Goal: Information Seeking & Learning: Learn about a topic

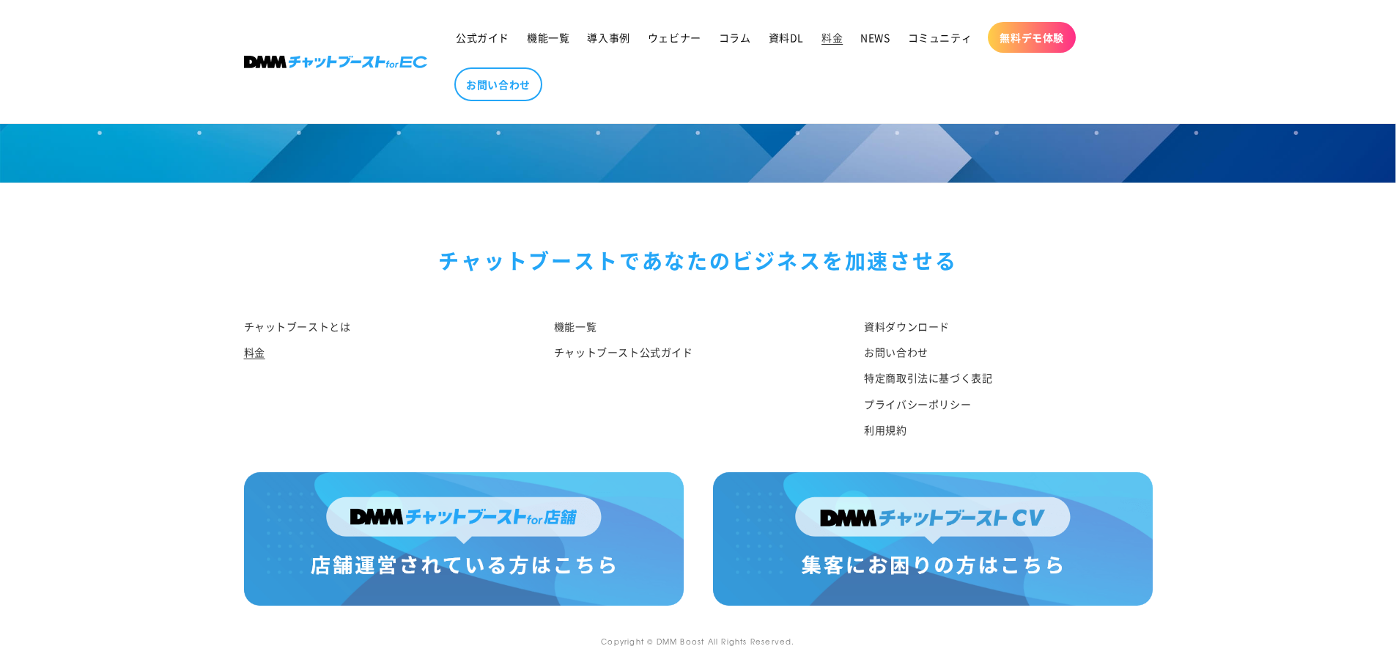
scroll to position [1739, 0]
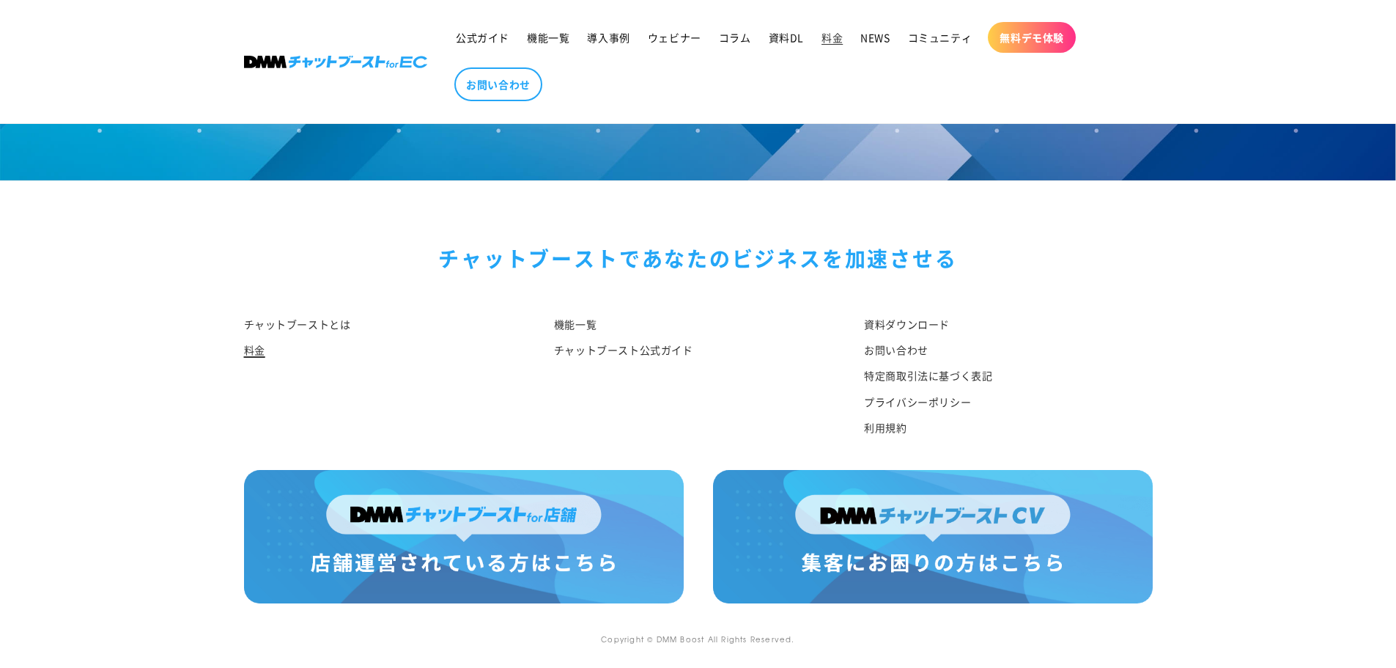
click at [254, 347] on link "料金" at bounding box center [254, 350] width 21 height 26
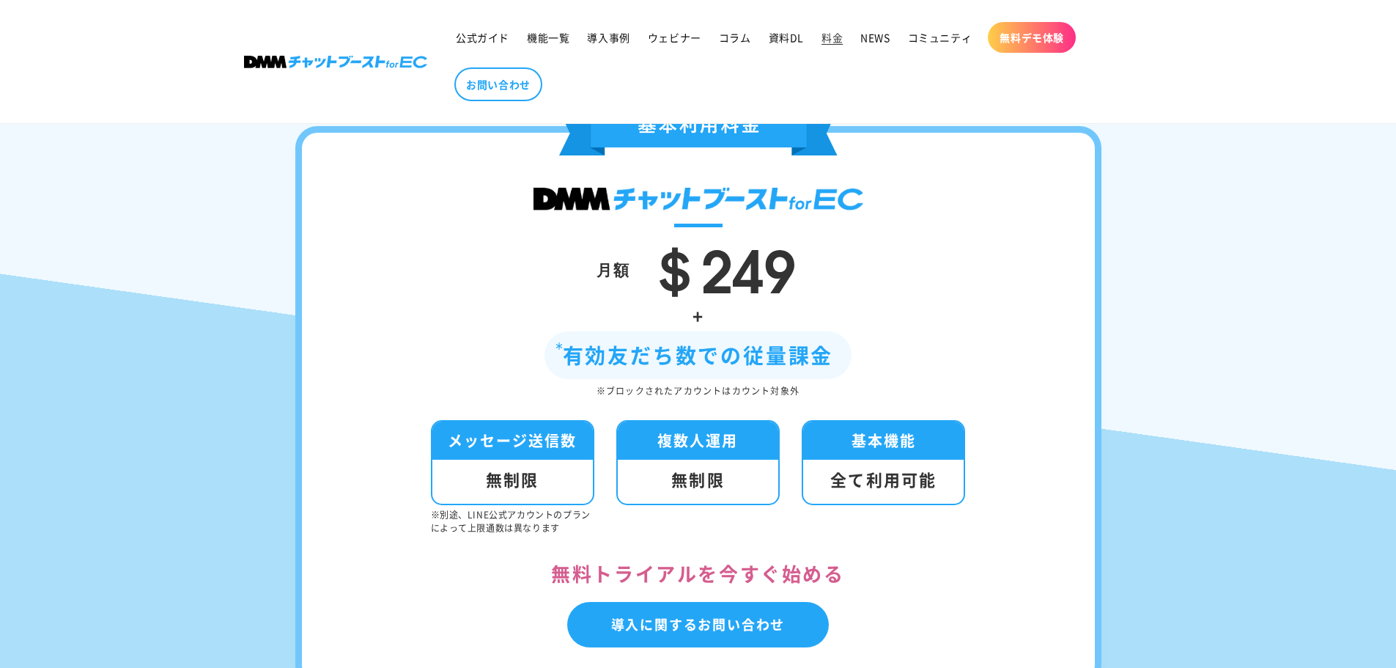
scroll to position [293, 0]
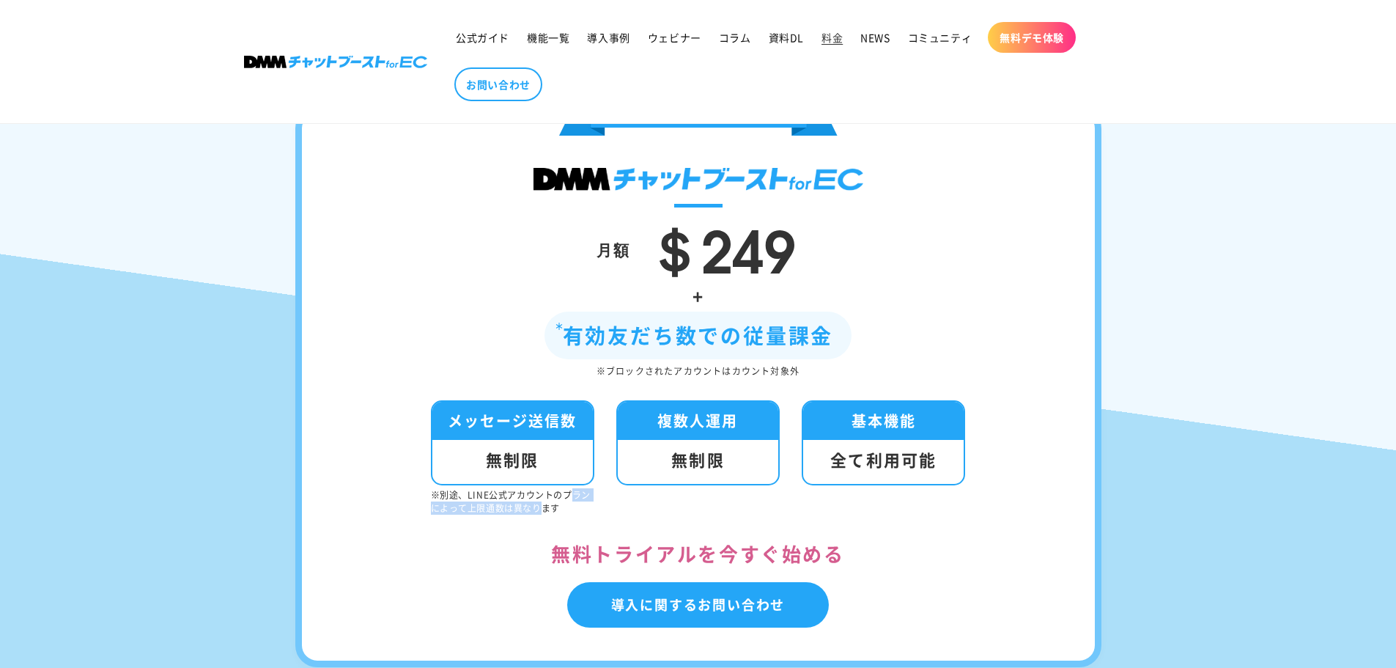
drag, startPoint x: 541, startPoint y: 502, endPoint x: 574, endPoint y: 501, distance: 33.0
click at [574, 501] on p "※別途、LINE公式アカウントのプランによって上限通数は異なります" at bounding box center [512, 501] width 163 height 26
click at [666, 609] on link "導入に関するお問い合わせ" at bounding box center [698, 604] width 262 height 45
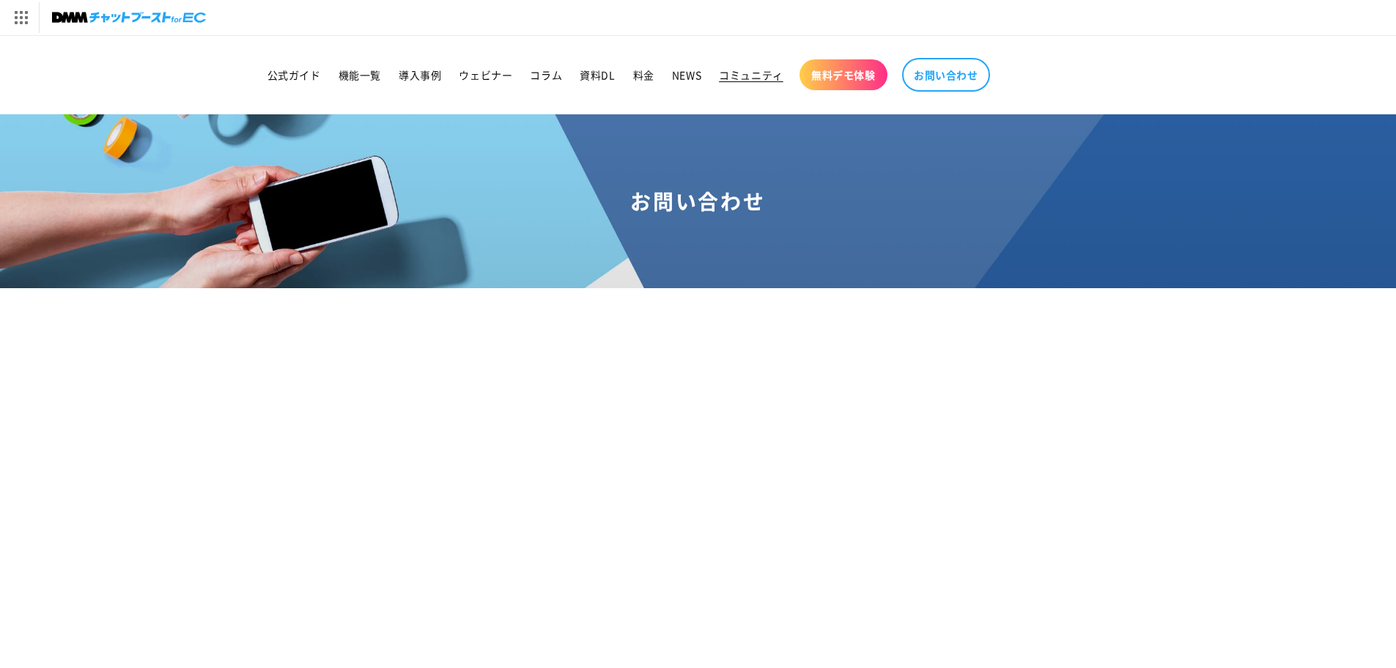
click at [756, 78] on span "コミュニティ" at bounding box center [751, 74] width 64 height 13
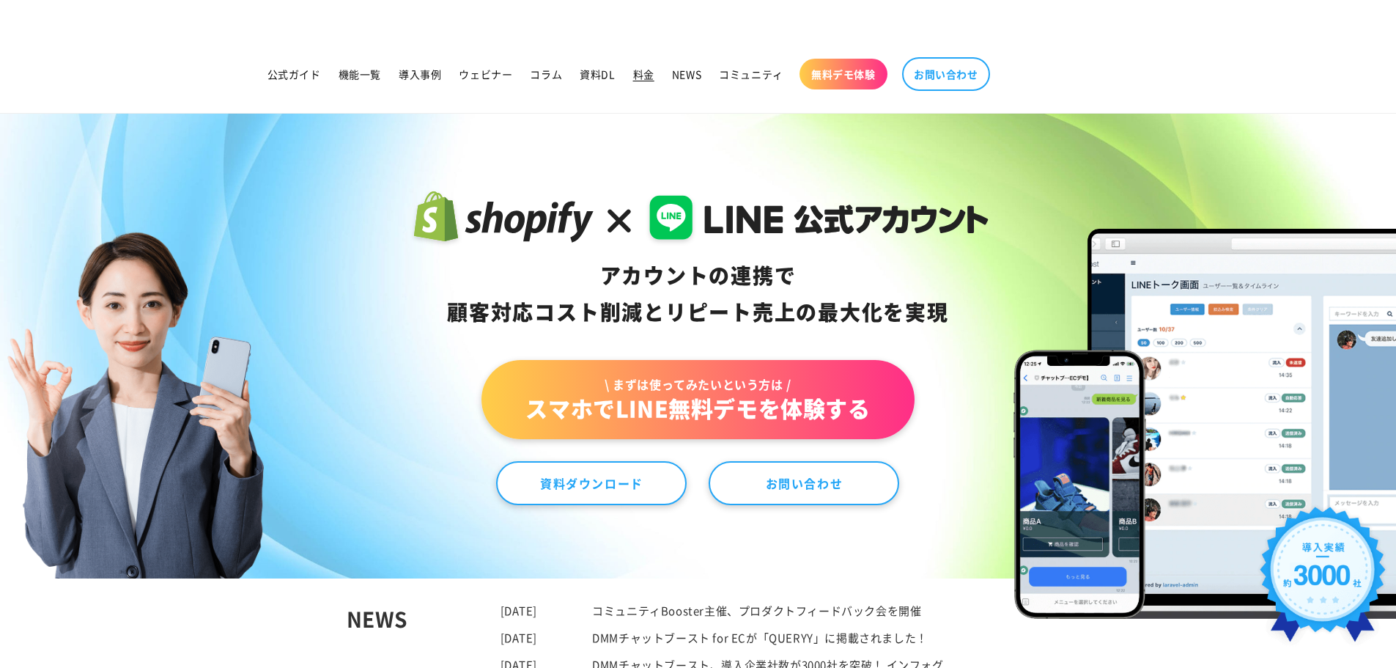
click at [647, 74] on span "料金" at bounding box center [643, 73] width 21 height 13
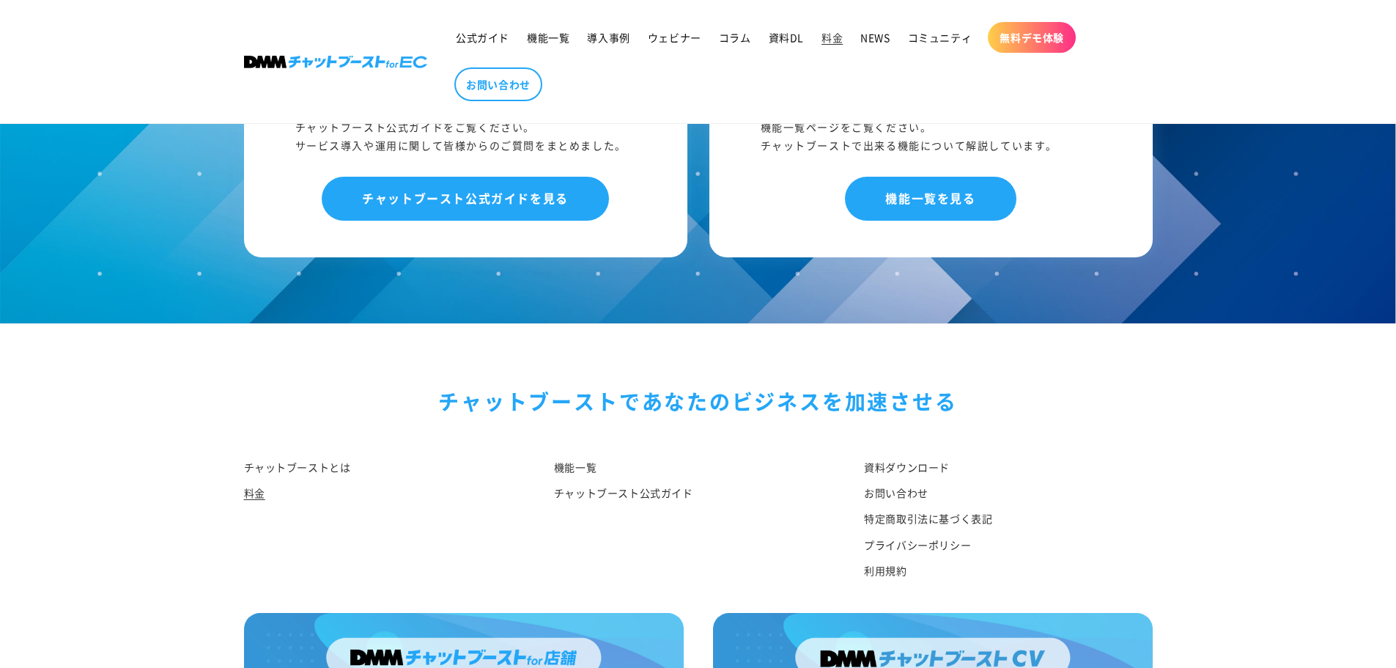
scroll to position [1739, 0]
